Goal: Information Seeking & Learning: Understand process/instructions

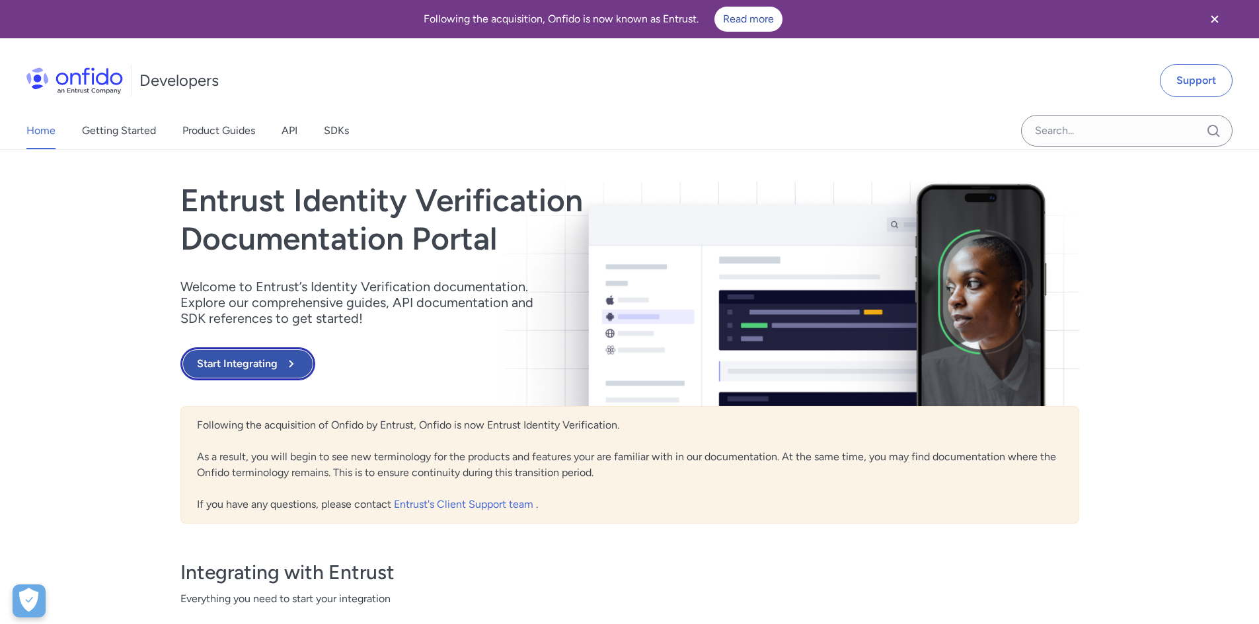
click at [290, 365] on icon at bounding box center [291, 363] width 5 height 7
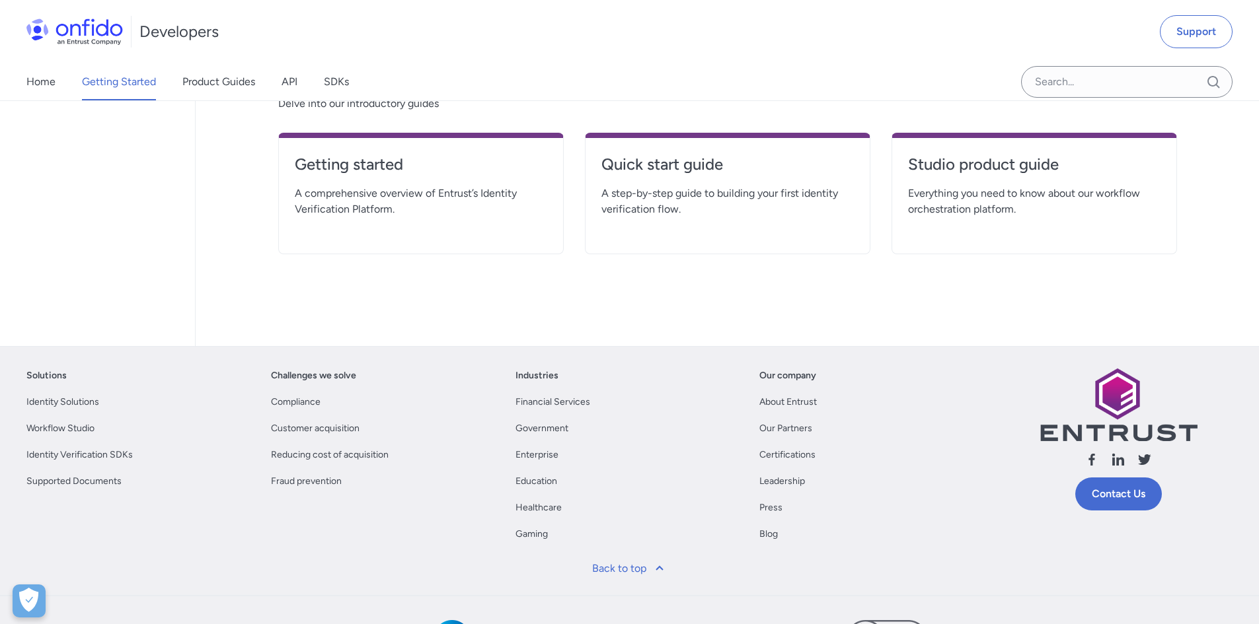
scroll to position [330, 0]
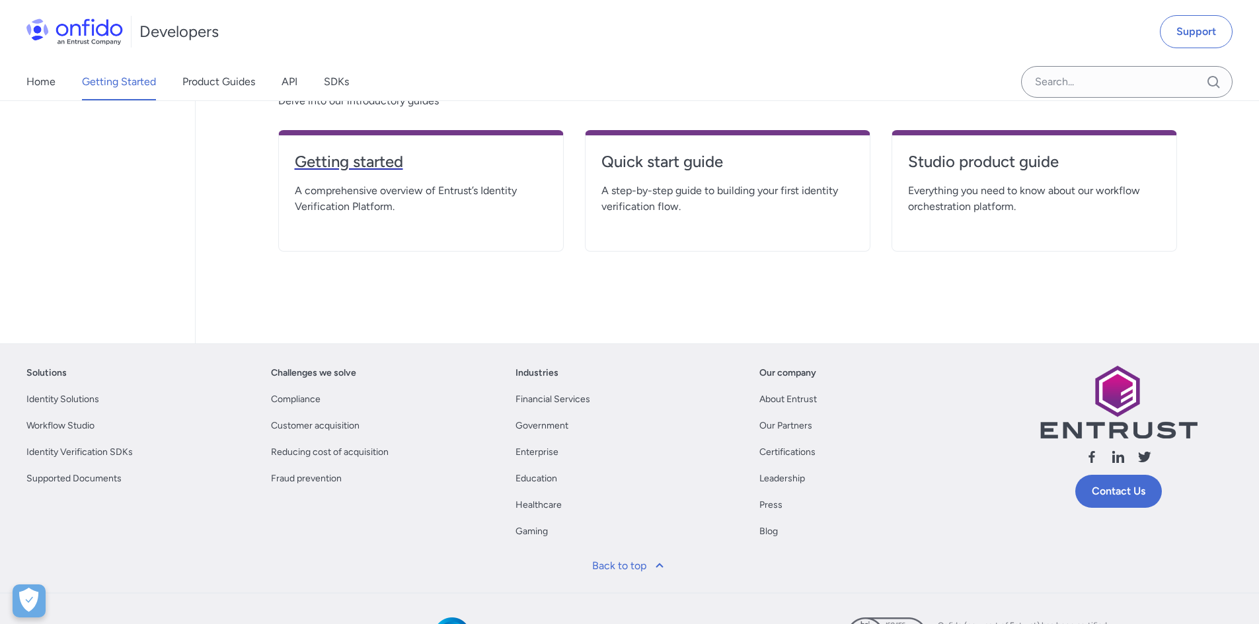
click at [378, 172] on h4 "Getting started" at bounding box center [421, 161] width 252 height 21
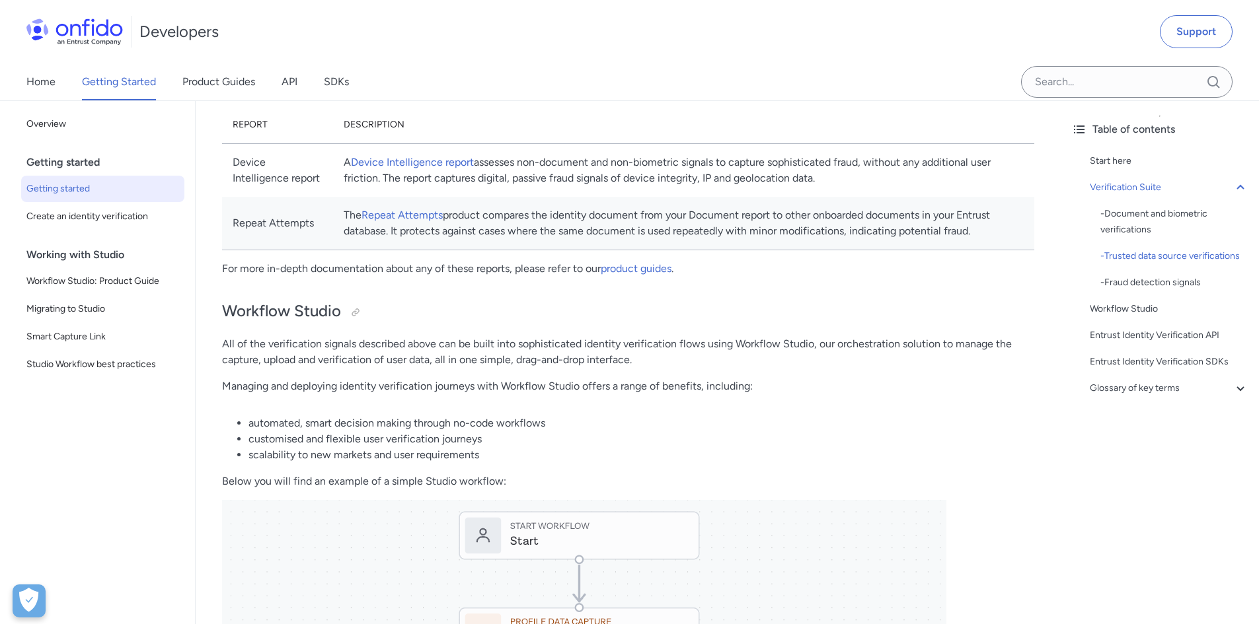
scroll to position [1520, 0]
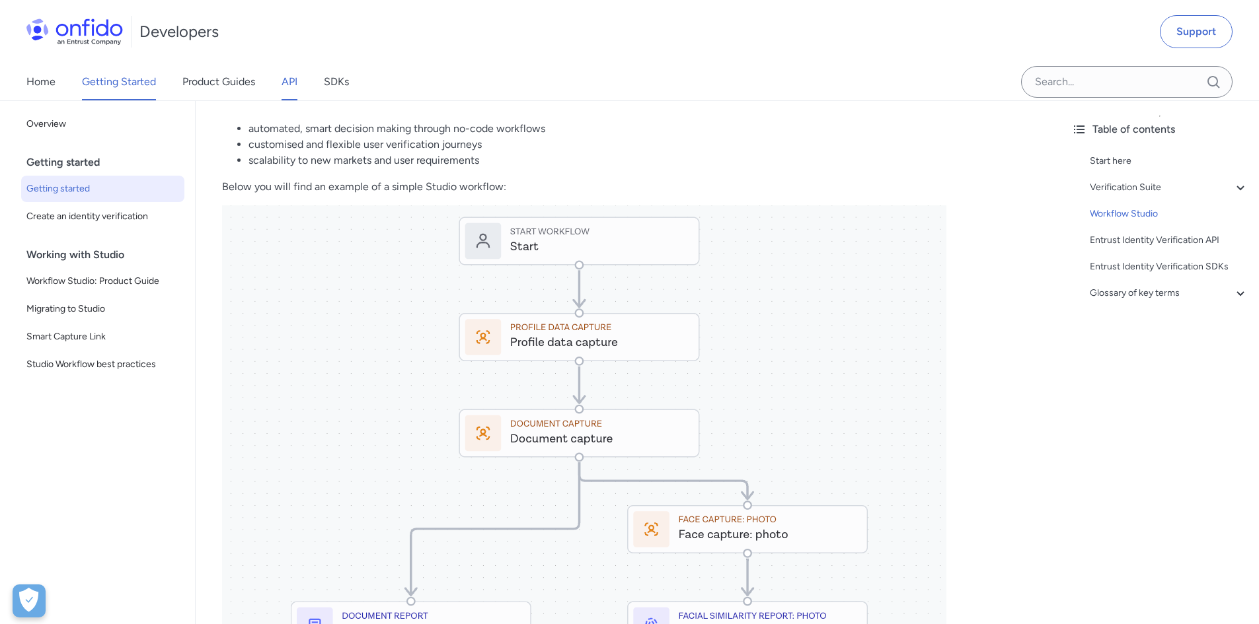
click at [295, 87] on link "API" at bounding box center [289, 81] width 16 height 37
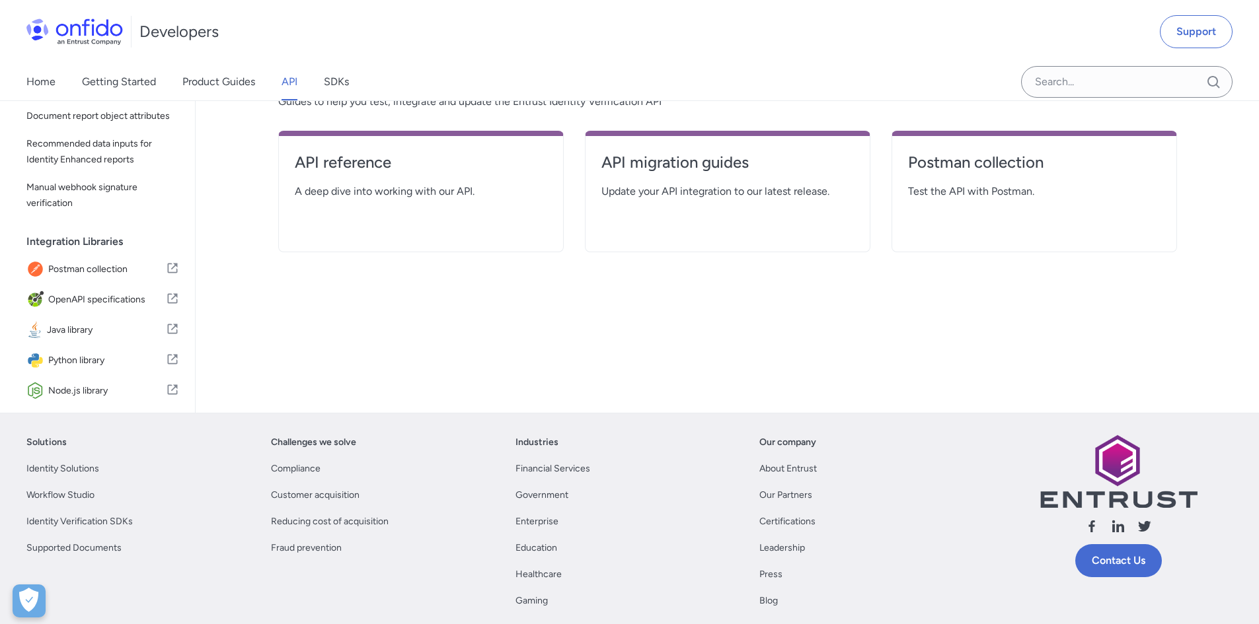
scroll to position [264, 0]
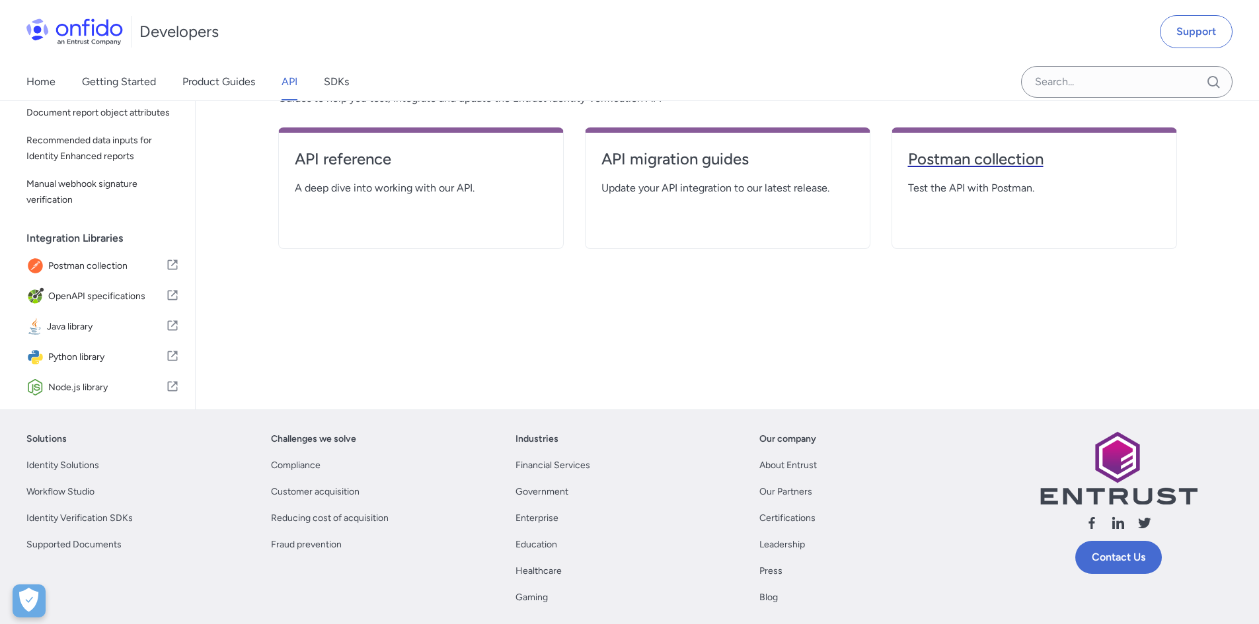
click at [1022, 151] on h4 "Postman collection" at bounding box center [1034, 159] width 252 height 21
